Goal: Navigation & Orientation: Find specific page/section

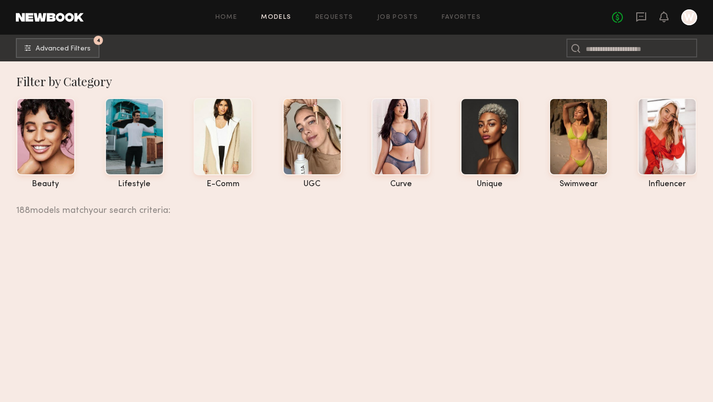
scroll to position [7828, 0]
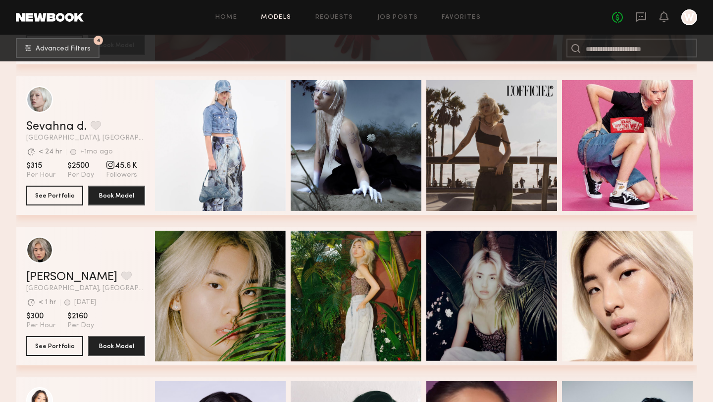
click at [458, 21] on div "Home Models Requests Job Posts Favorites Sign Out No fees up to $5,000 W" at bounding box center [390, 17] width 613 height 16
click at [458, 12] on div "Home Models Requests Job Posts Favorites Sign Out No fees up to $5,000 W" at bounding box center [390, 17] width 613 height 16
click at [459, 19] on link "Favorites" at bounding box center [460, 17] width 39 height 6
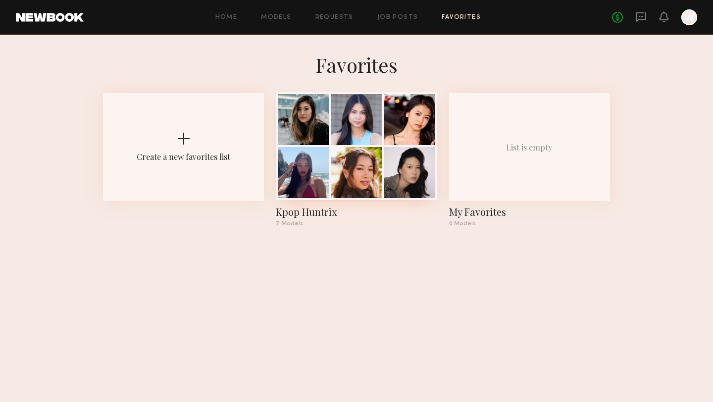
click at [360, 168] on div at bounding box center [356, 172] width 51 height 51
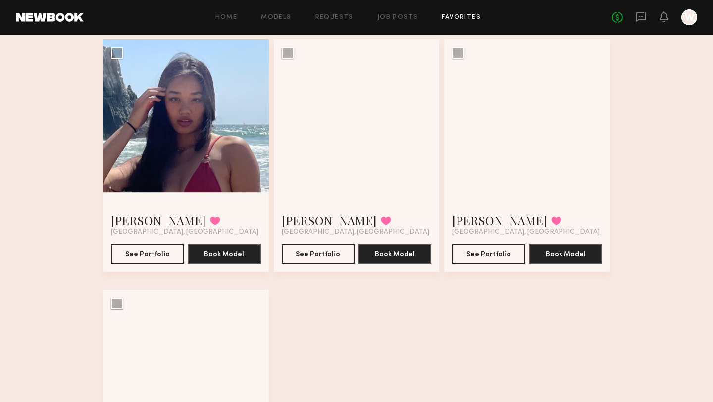
scroll to position [329, 0]
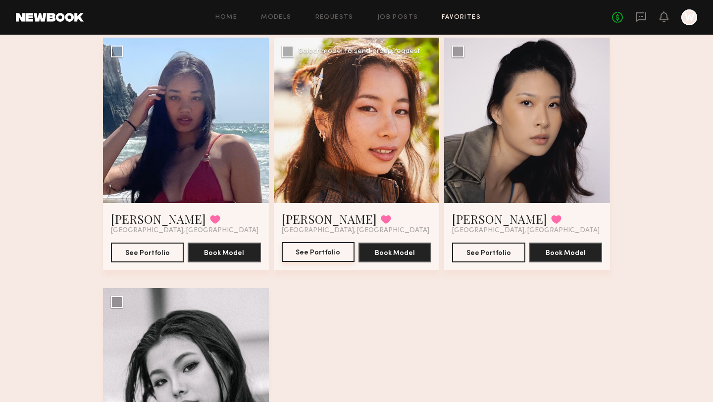
click at [317, 254] on button "See Portfolio" at bounding box center [318, 252] width 73 height 20
